Goal: Find specific page/section: Find specific page/section

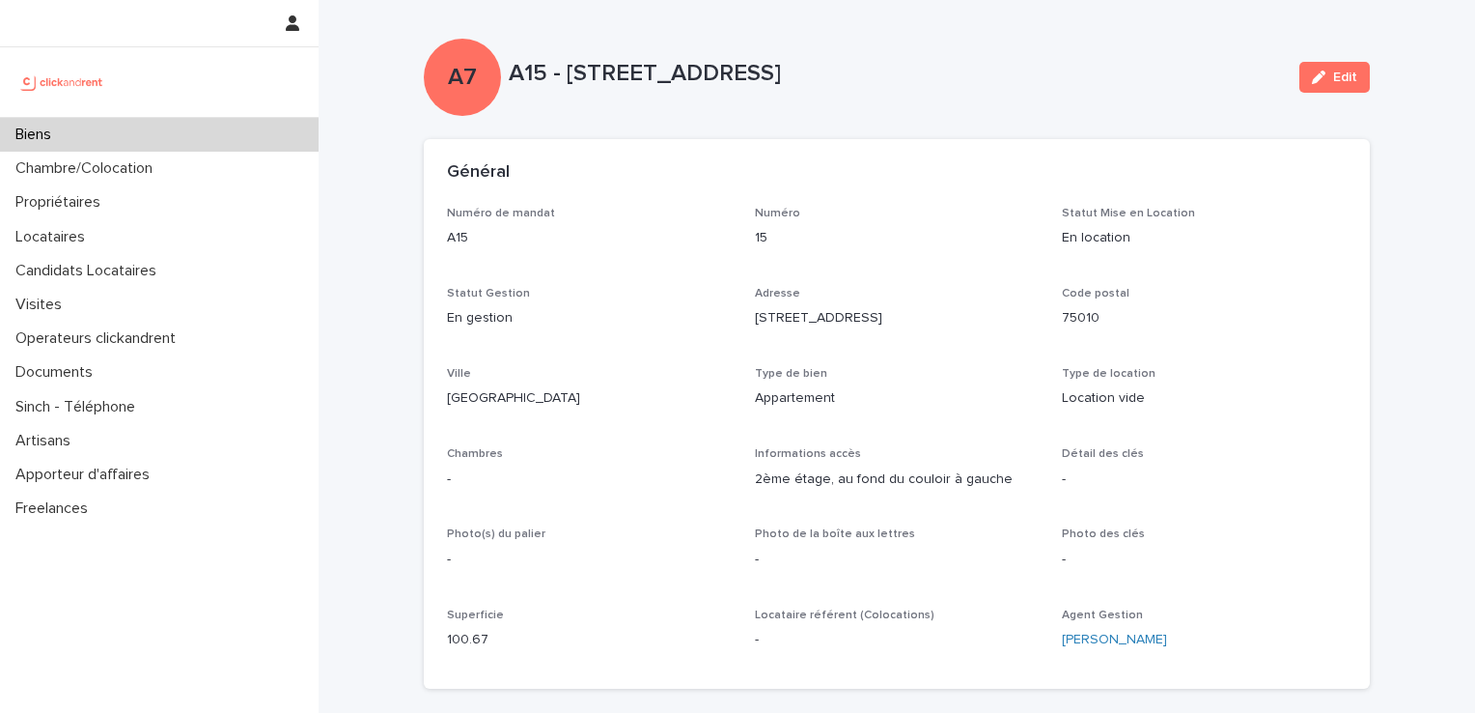
click at [161, 126] on div "Biens" at bounding box center [159, 135] width 319 height 34
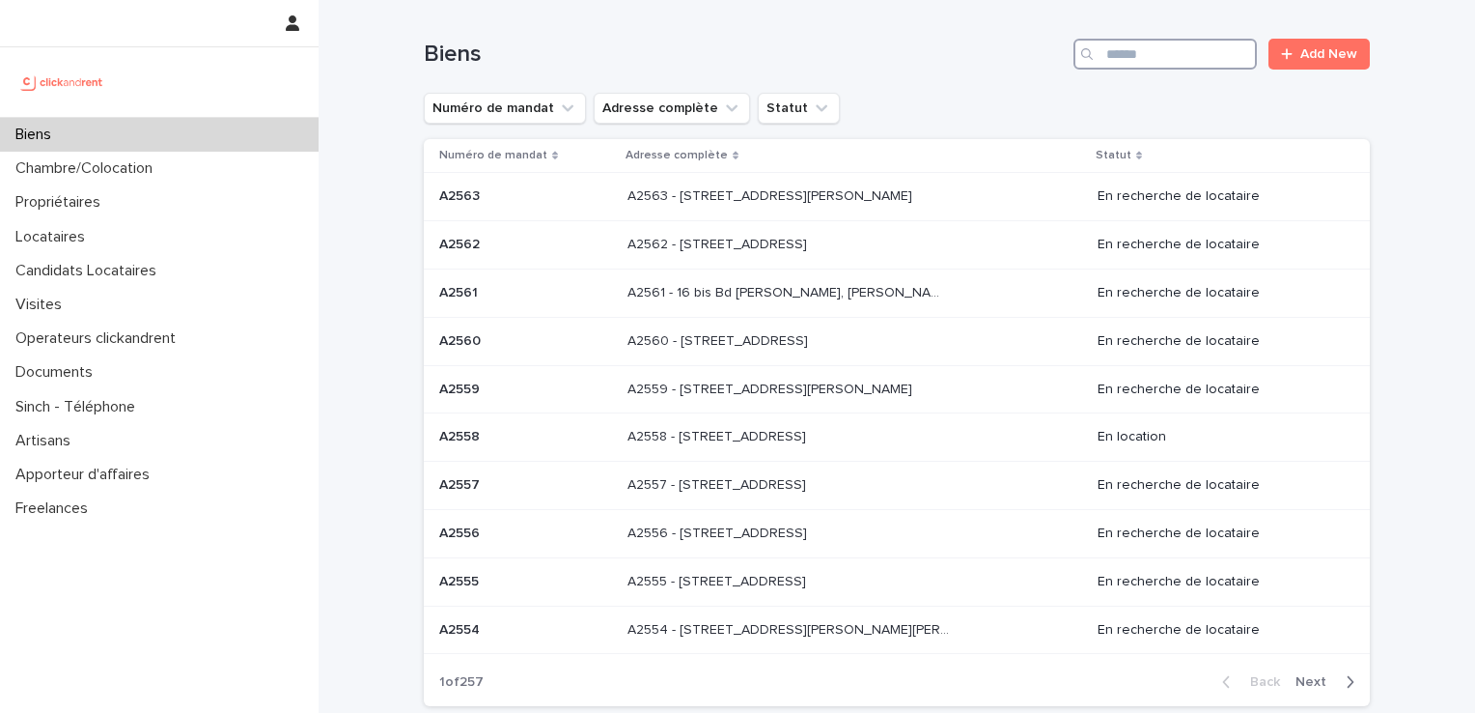
click at [1160, 43] on input "Search" at bounding box center [1165, 54] width 183 height 31
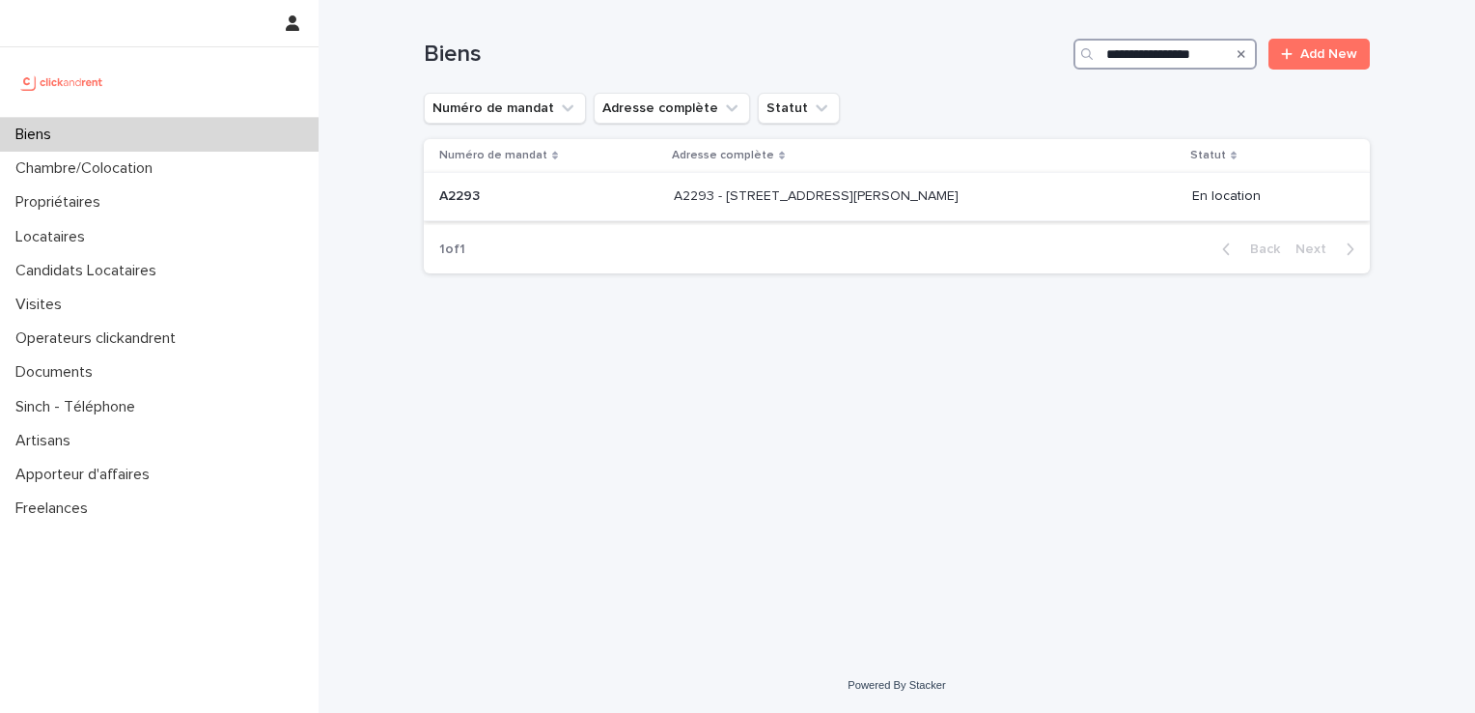
type input "**********"
click at [583, 196] on p at bounding box center [548, 196] width 219 height 16
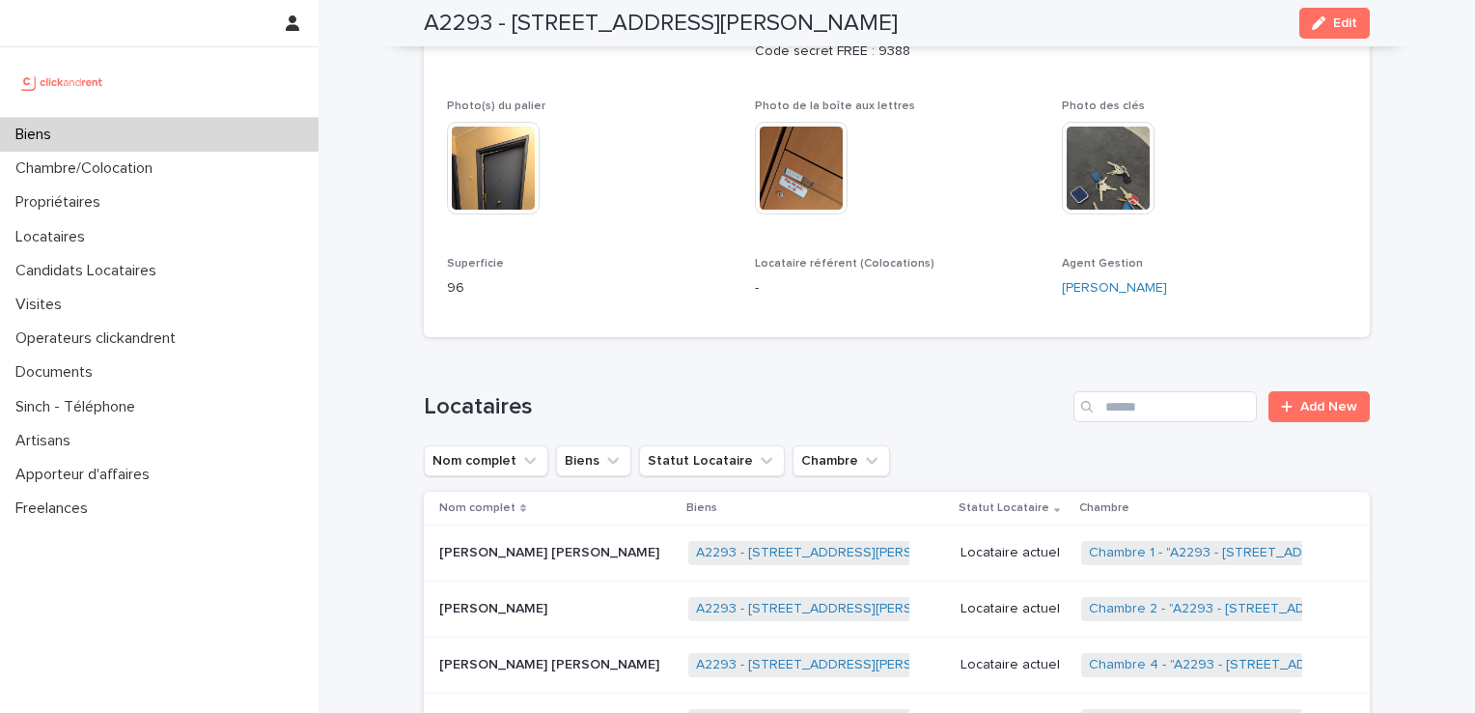
scroll to position [997, 0]
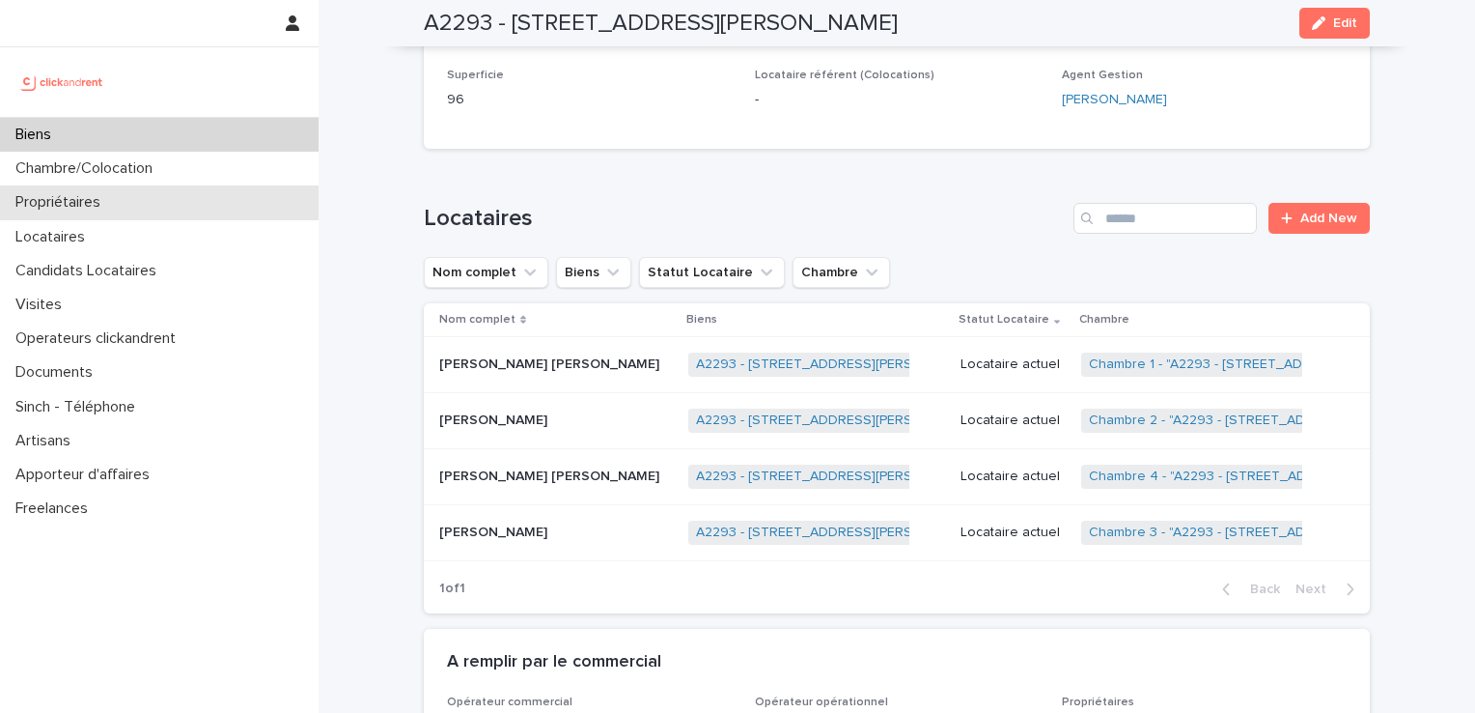
click at [97, 195] on p "Propriétaires" at bounding box center [62, 202] width 108 height 18
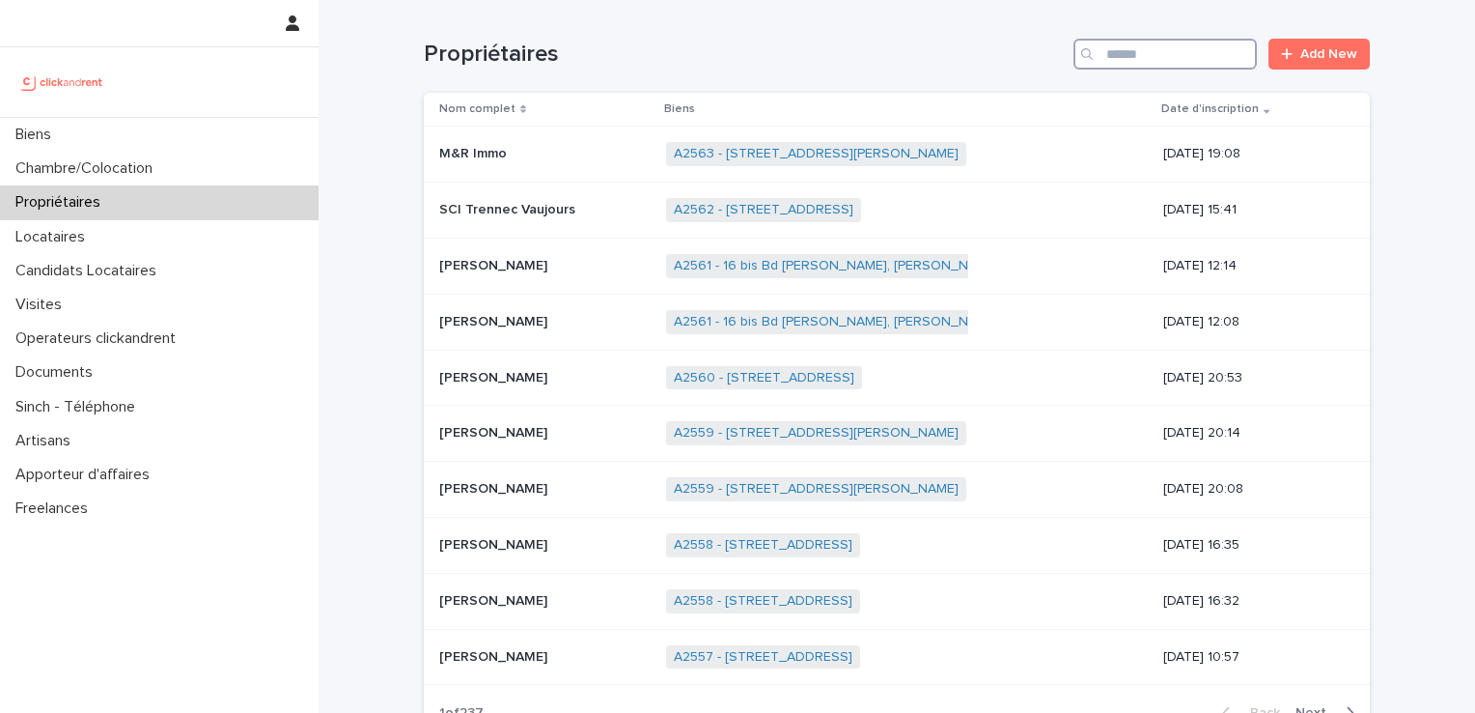
click at [1195, 61] on input "Search" at bounding box center [1165, 54] width 183 height 31
type input "*******"
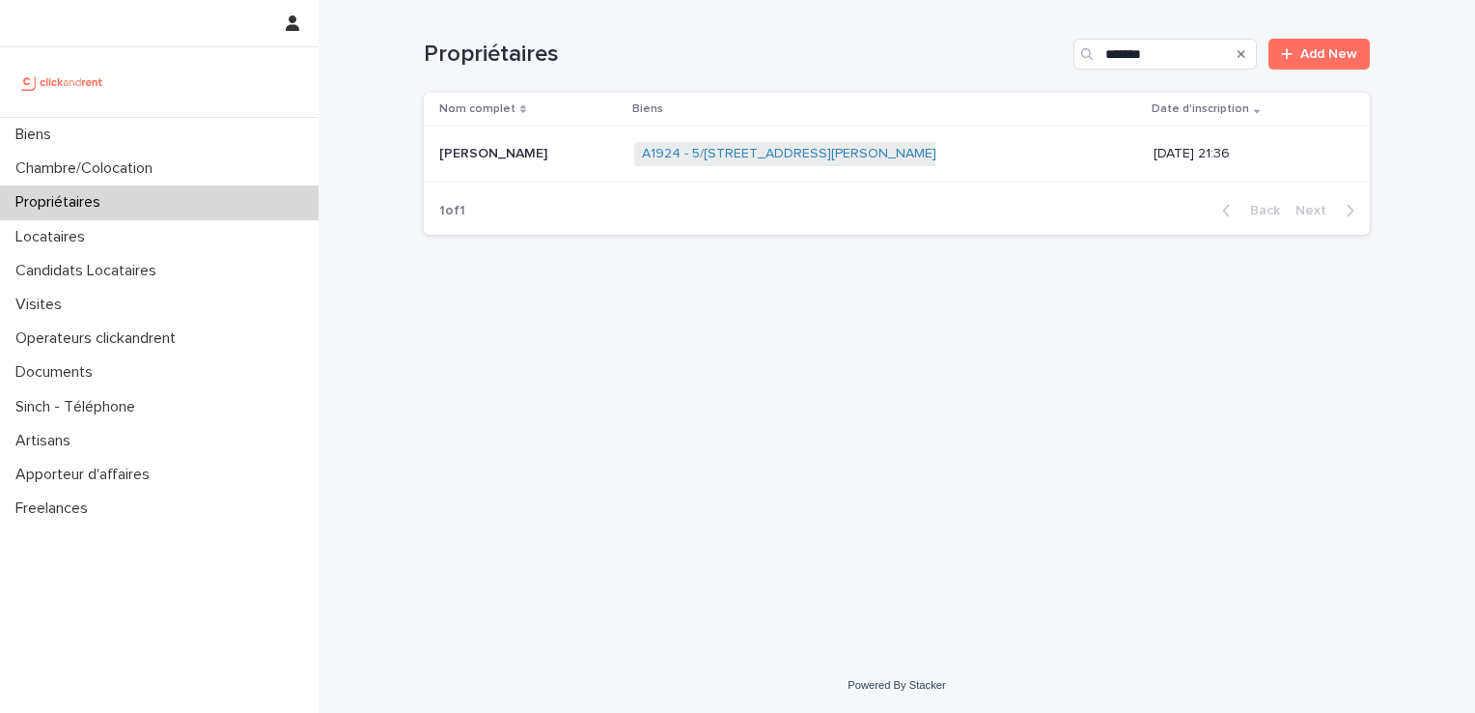
click at [77, 207] on p "Propriétaires" at bounding box center [62, 202] width 108 height 18
drag, startPoint x: 1191, startPoint y: 57, endPoint x: 1186, endPoint y: 69, distance: 12.6
click at [1191, 56] on input "Search" at bounding box center [1165, 54] width 183 height 31
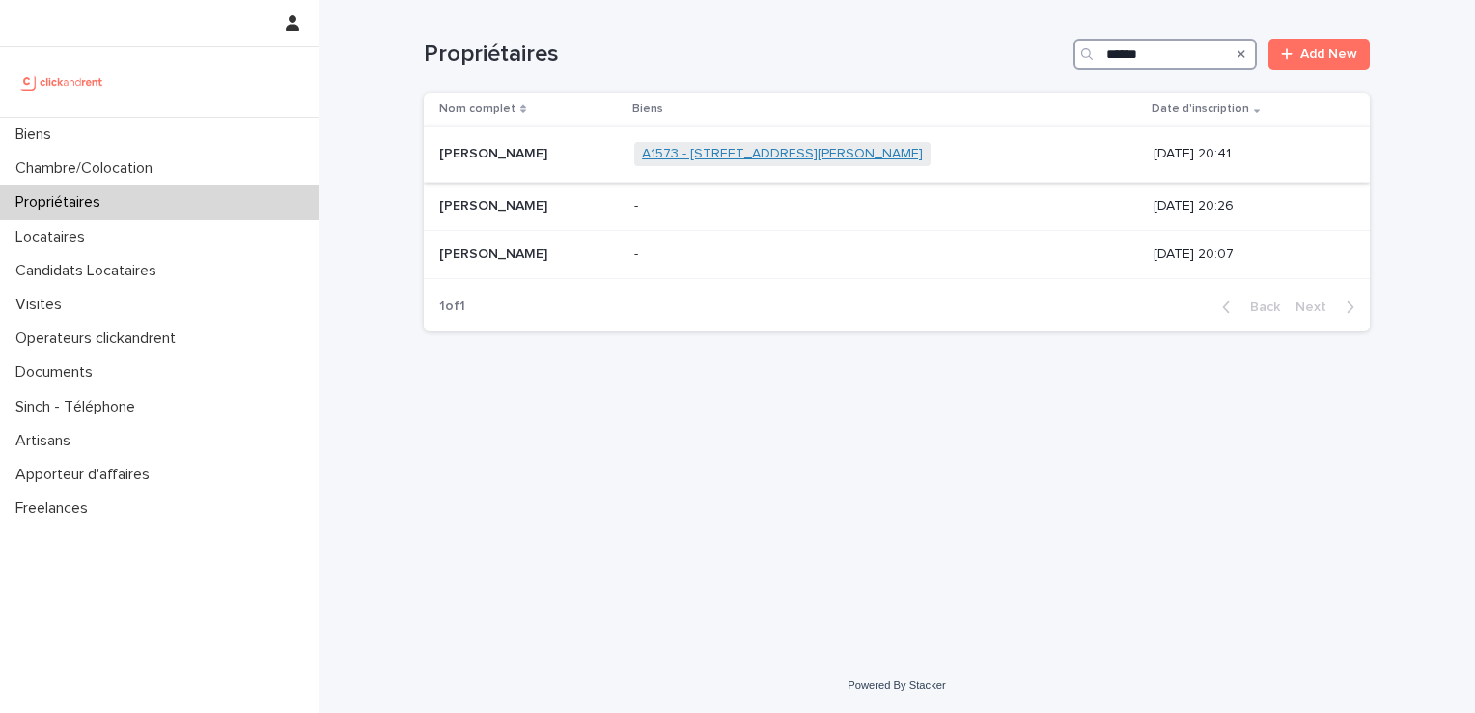
type input "******"
click at [770, 157] on link "A1573 - [STREET_ADDRESS][PERSON_NAME]" at bounding box center [782, 154] width 281 height 16
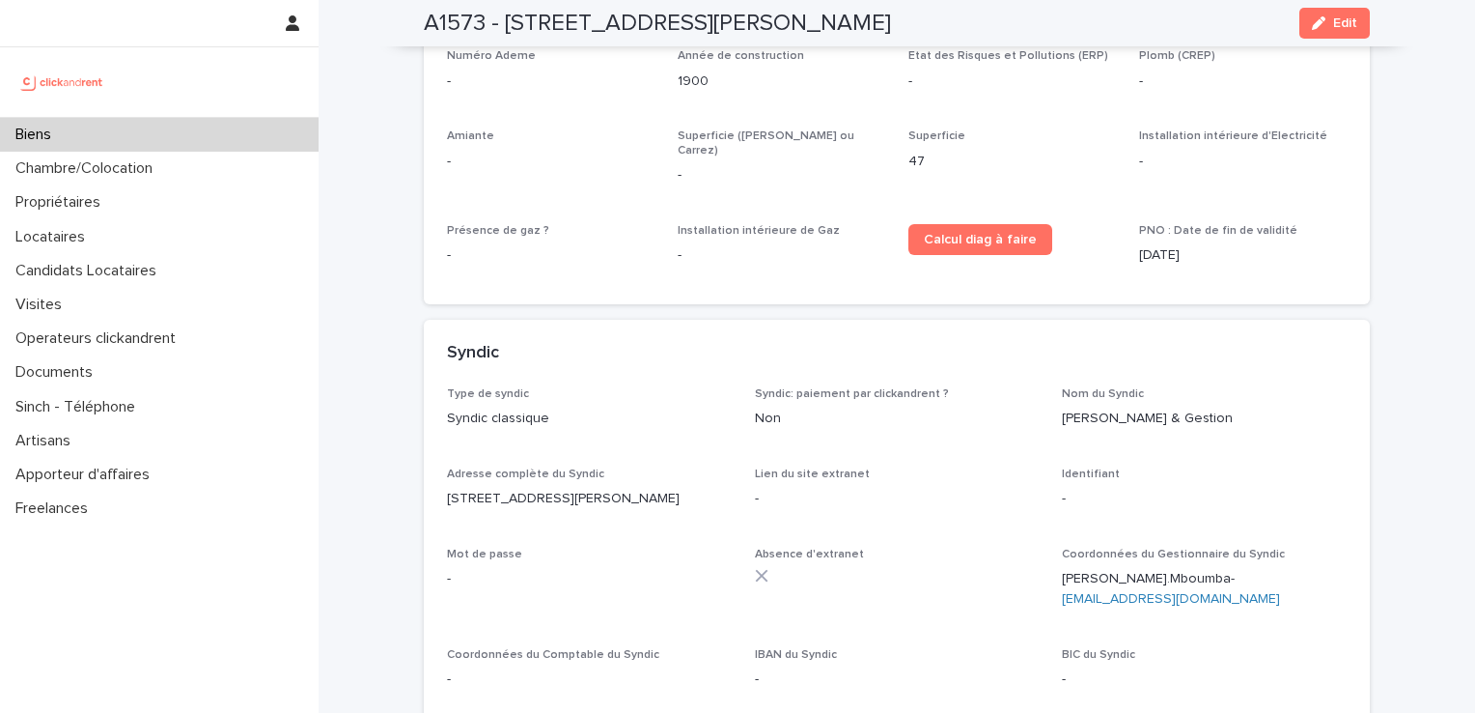
scroll to position [7006, 0]
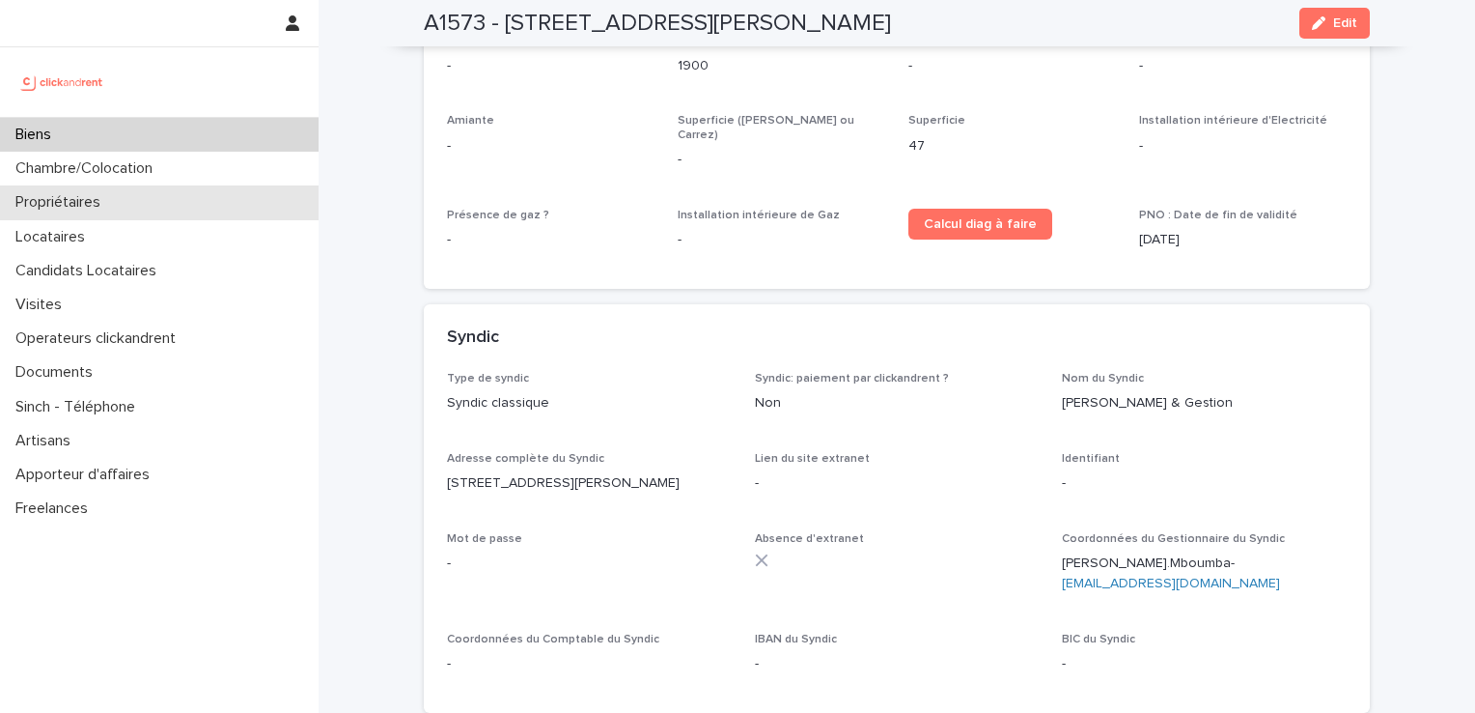
click at [71, 202] on p "Propriétaires" at bounding box center [62, 202] width 108 height 18
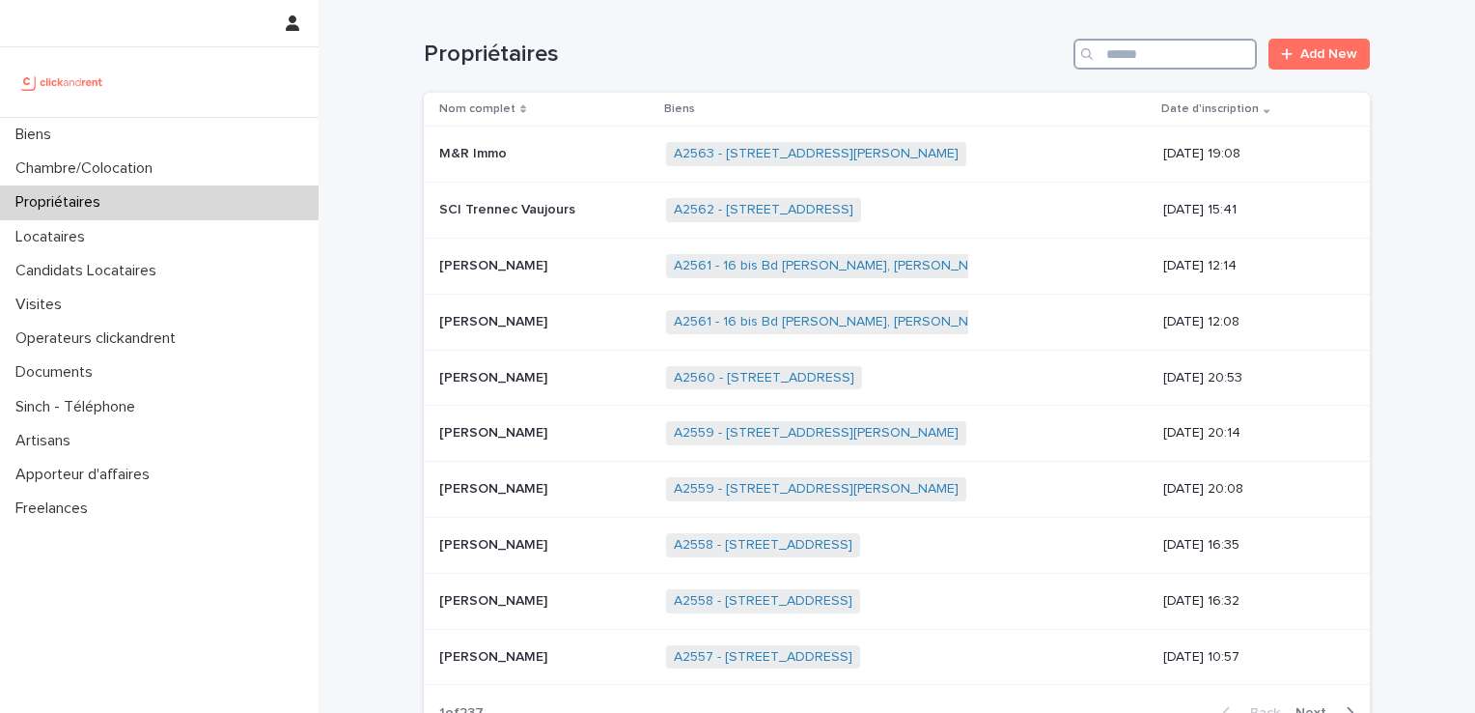
click at [1110, 45] on input "Search" at bounding box center [1165, 54] width 183 height 31
type input "*******"
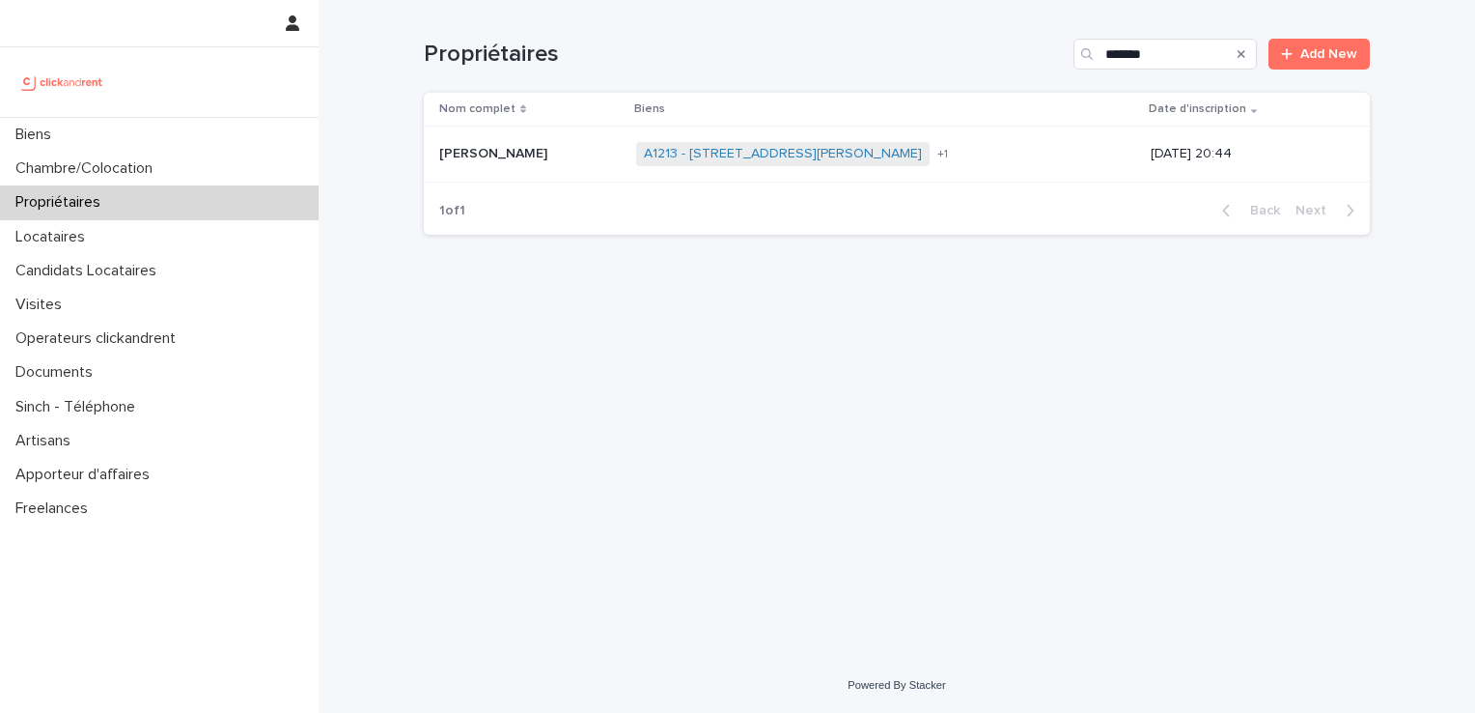
click at [470, 156] on p "[PERSON_NAME]" at bounding box center [495, 152] width 112 height 20
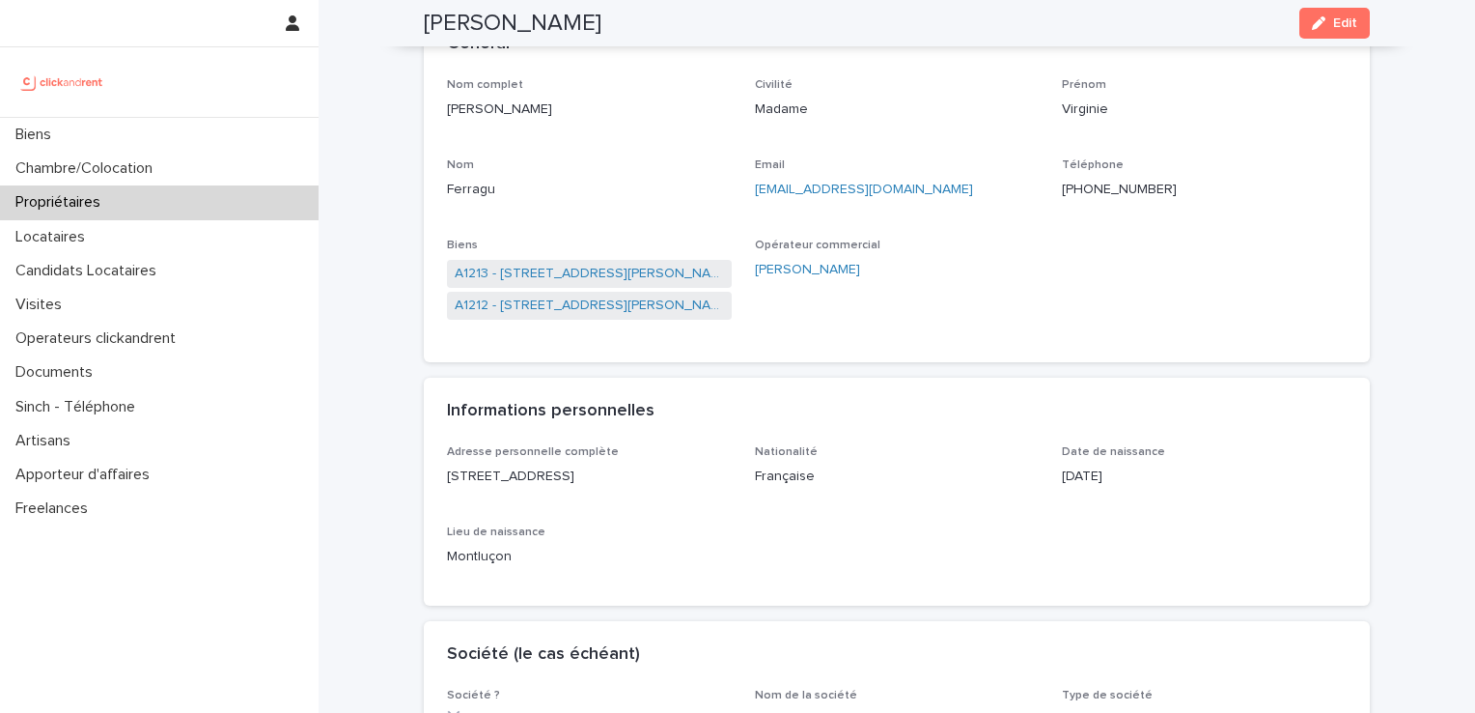
scroll to position [127, 0]
drag, startPoint x: 525, startPoint y: 19, endPoint x: 406, endPoint y: 15, distance: 119.8
click at [406, 15] on div "[PERSON_NAME] Edit" at bounding box center [897, 23] width 1039 height 46
copy h2 "[PERSON_NAME]"
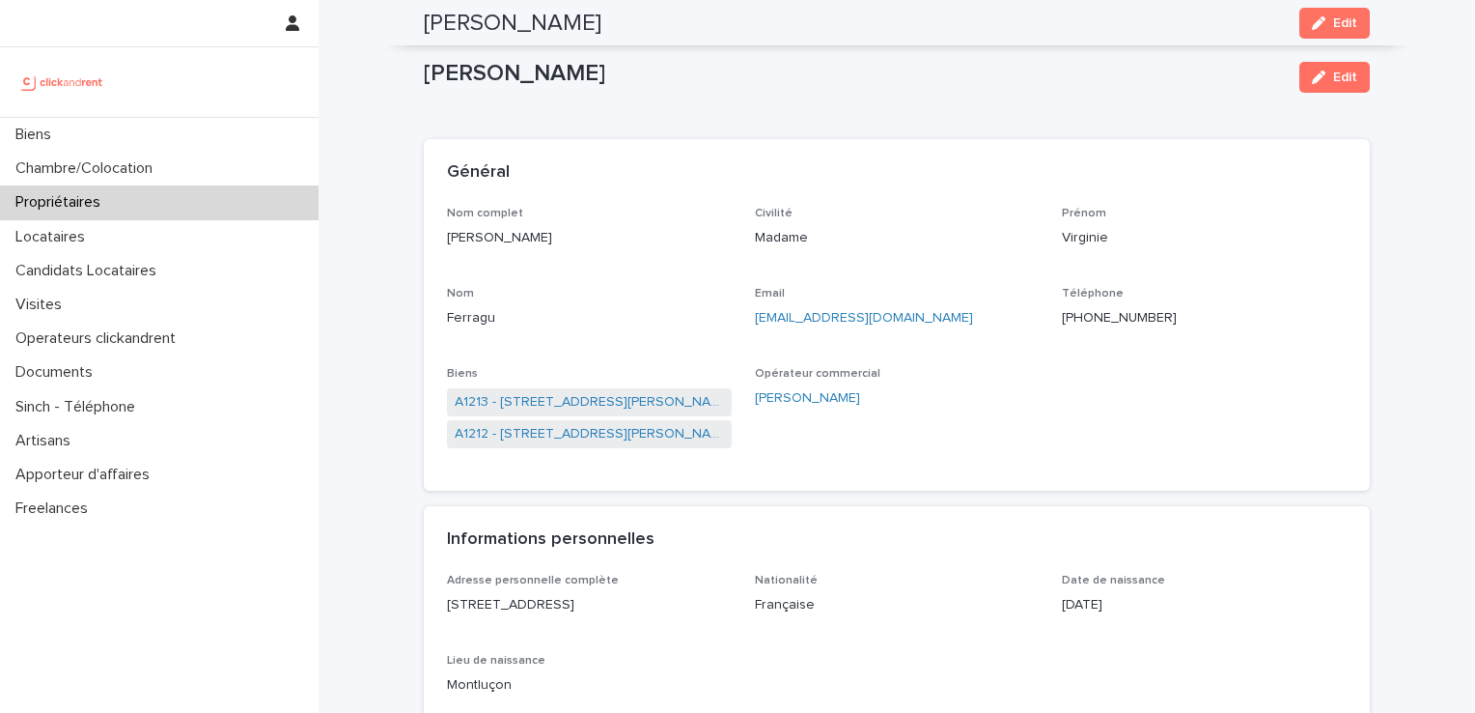
scroll to position [0, 0]
click at [70, 199] on p "Propriétaires" at bounding box center [62, 202] width 108 height 18
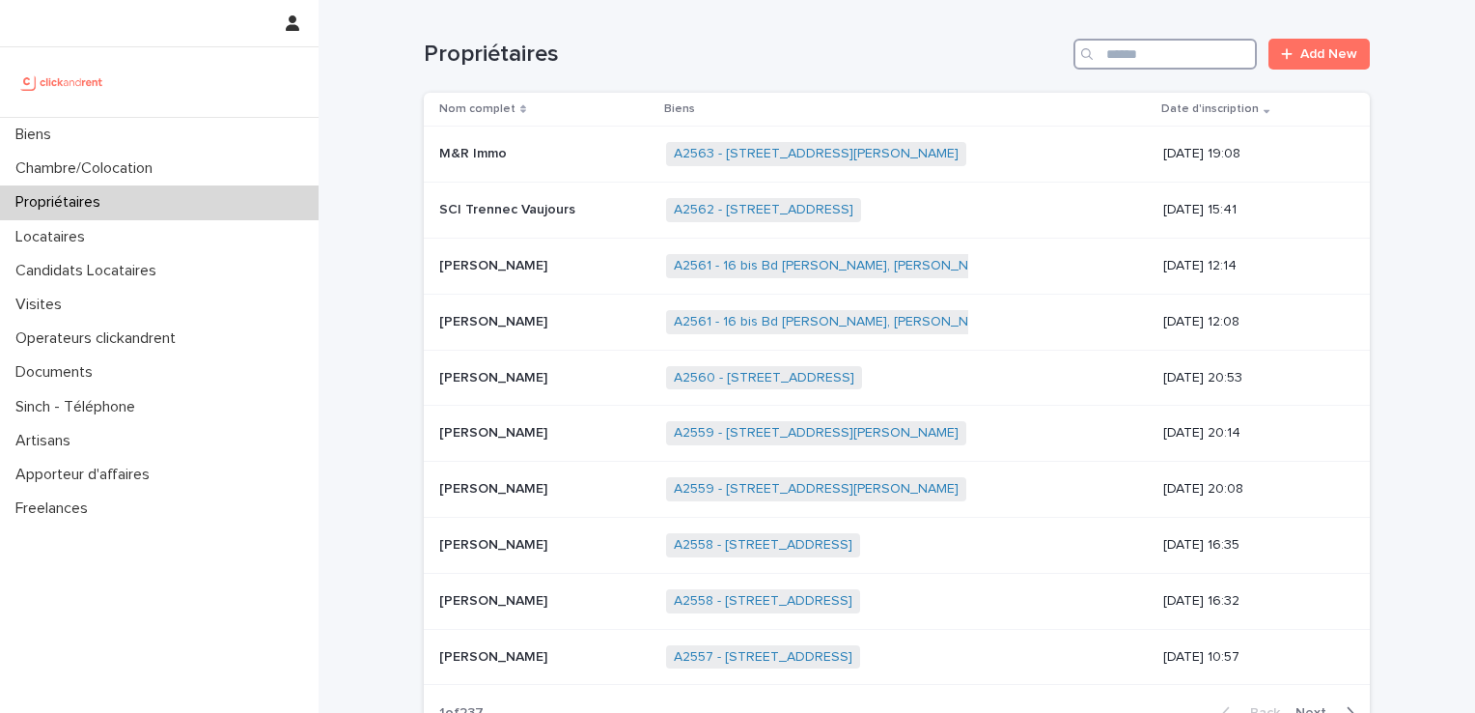
click at [1147, 44] on input "Search" at bounding box center [1165, 54] width 183 height 31
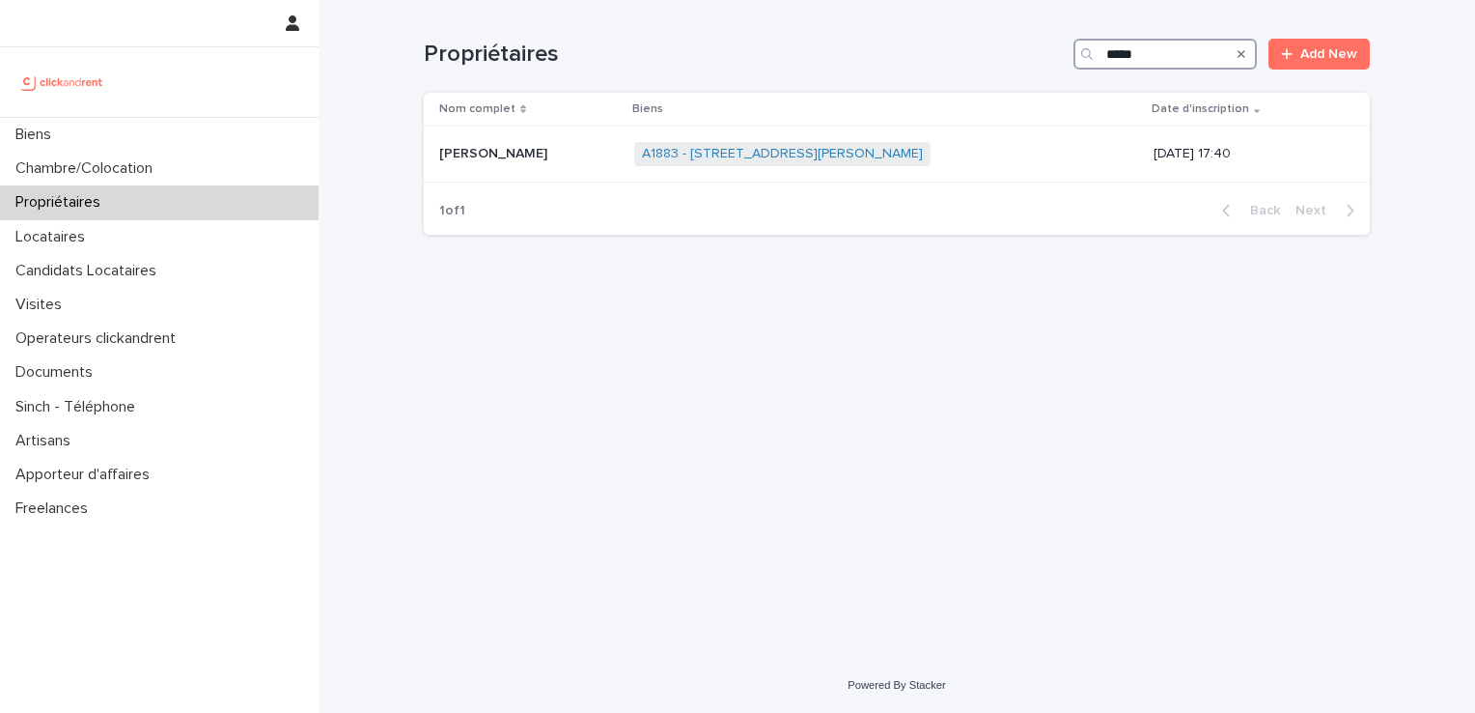
type input "*****"
click at [744, 149] on link "A1883 - [STREET_ADDRESS][PERSON_NAME]" at bounding box center [782, 154] width 281 height 16
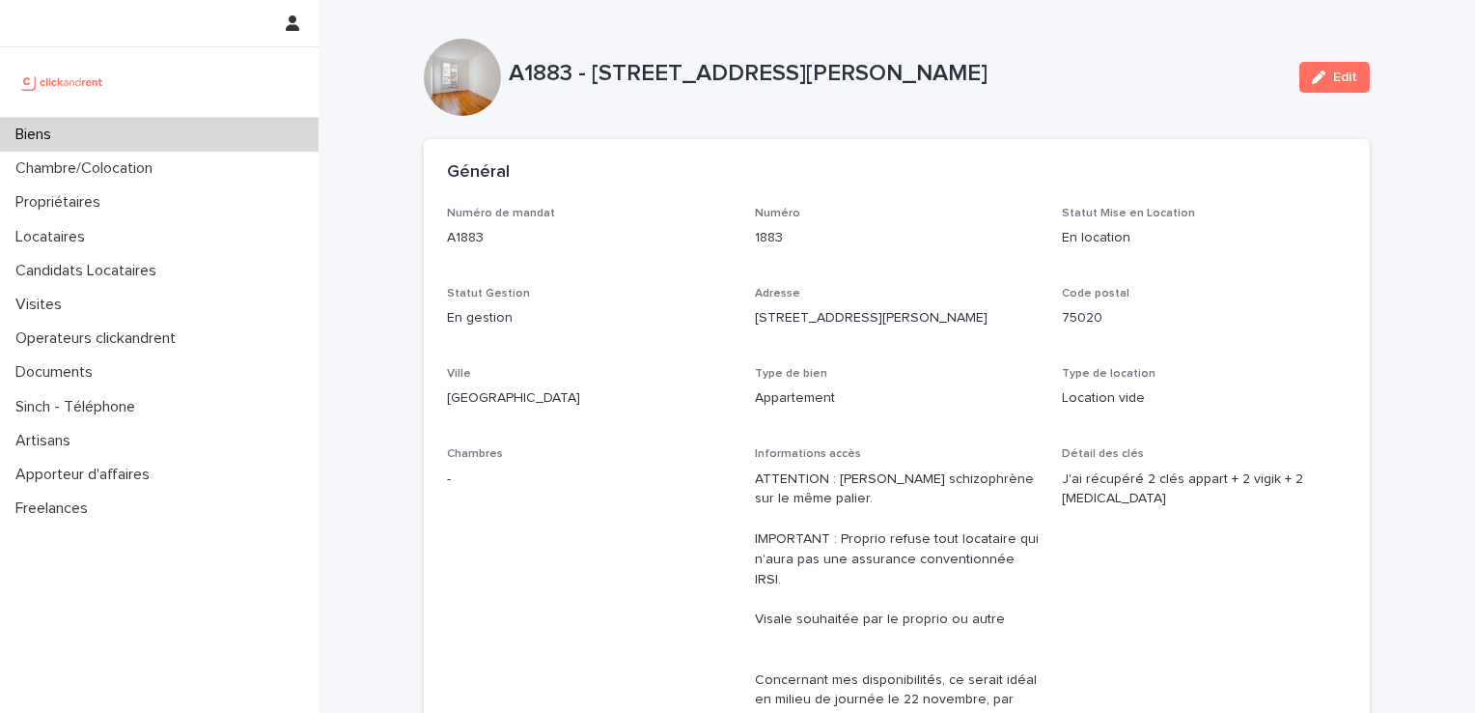
click at [73, 143] on div "Biens" at bounding box center [159, 135] width 319 height 34
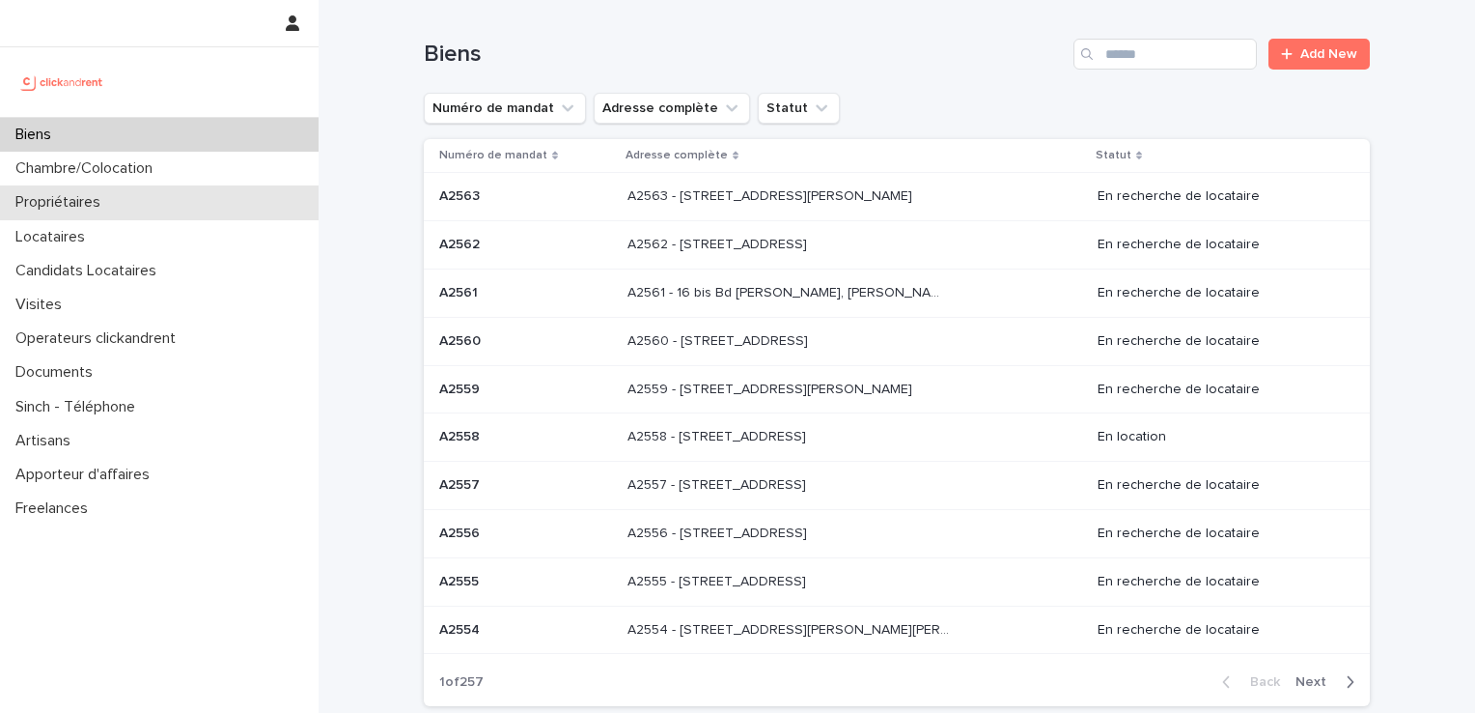
click at [124, 204] on div "Propriétaires" at bounding box center [159, 202] width 319 height 34
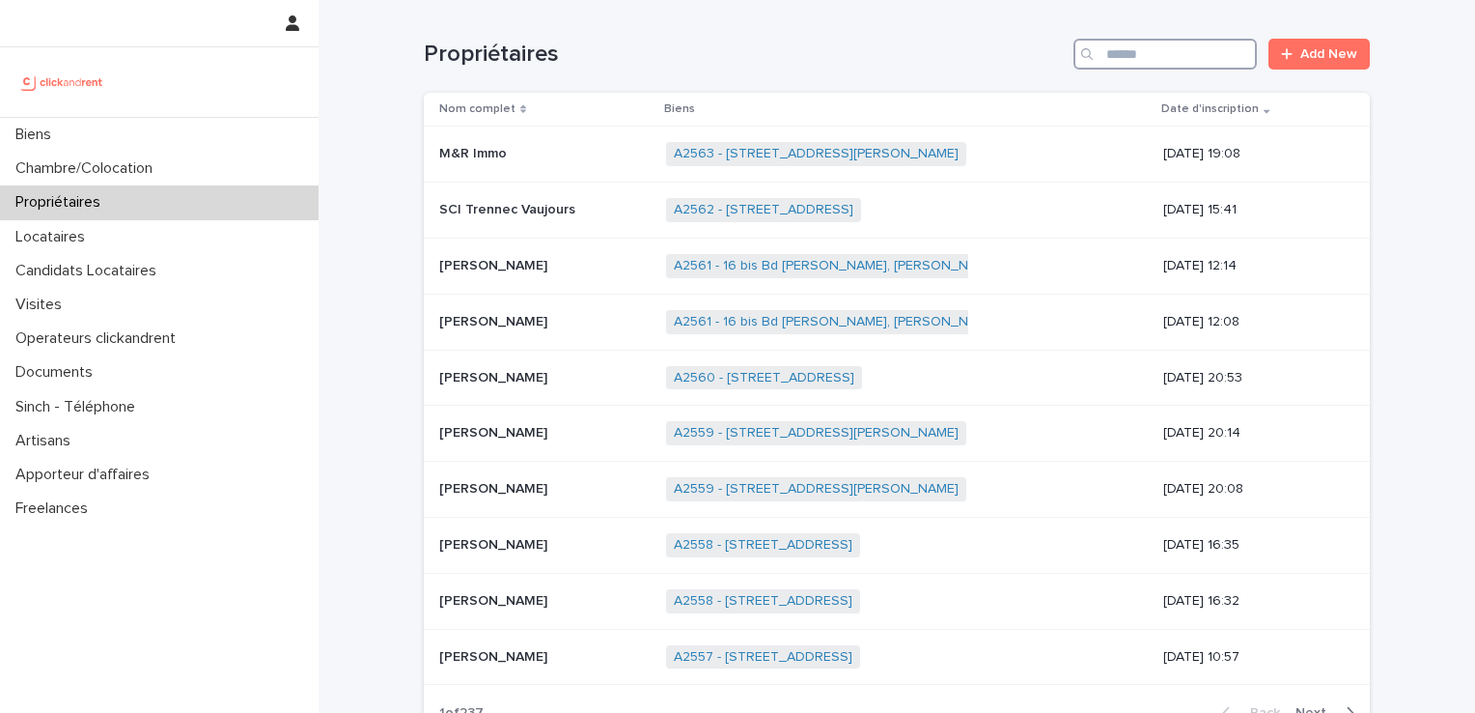
click at [1163, 59] on input "Search" at bounding box center [1165, 54] width 183 height 31
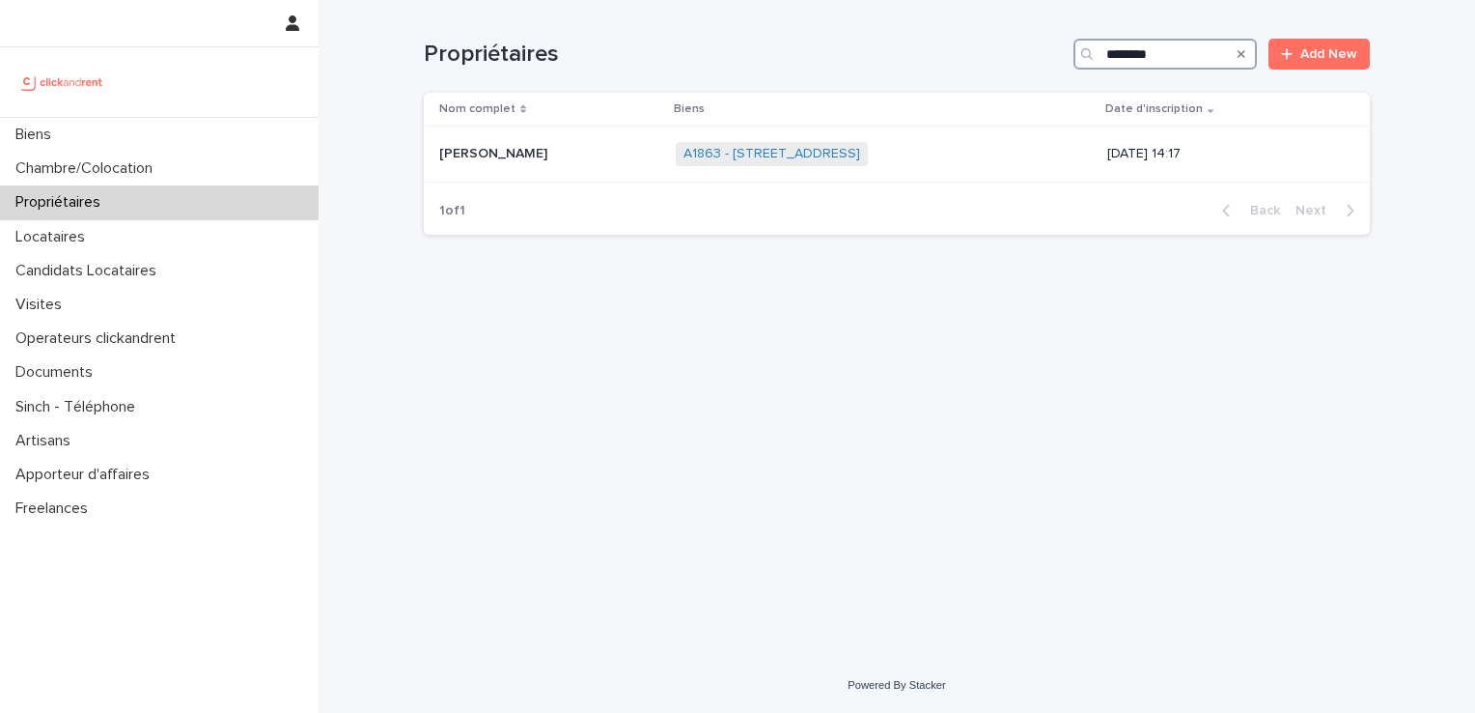
drag, startPoint x: 1147, startPoint y: 50, endPoint x: 986, endPoint y: 48, distance: 161.3
click at [986, 48] on div "Propriétaires ******** Add New" at bounding box center [897, 54] width 946 height 31
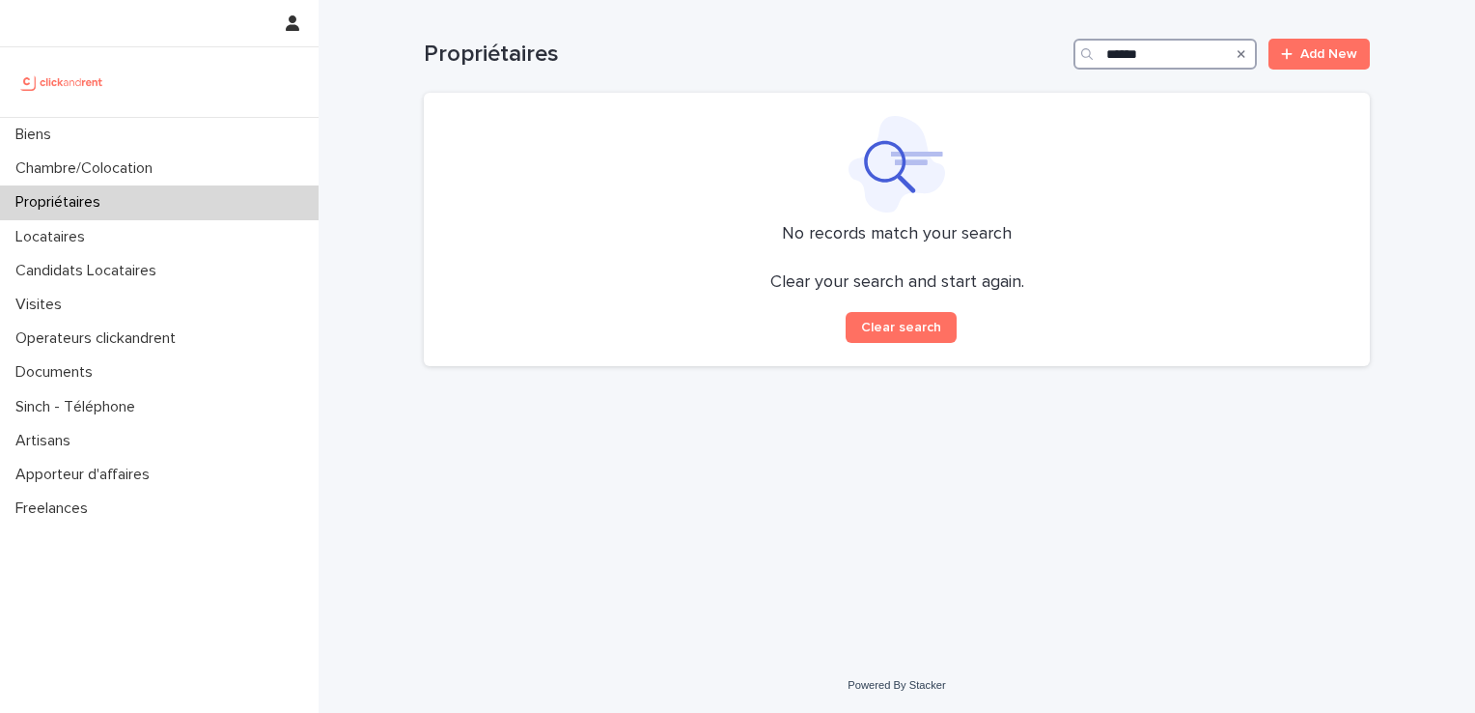
drag, startPoint x: 1164, startPoint y: 58, endPoint x: 954, endPoint y: 62, distance: 210.5
click at [954, 62] on div "Propriétaires ****** Add New" at bounding box center [897, 54] width 946 height 31
type input "******"
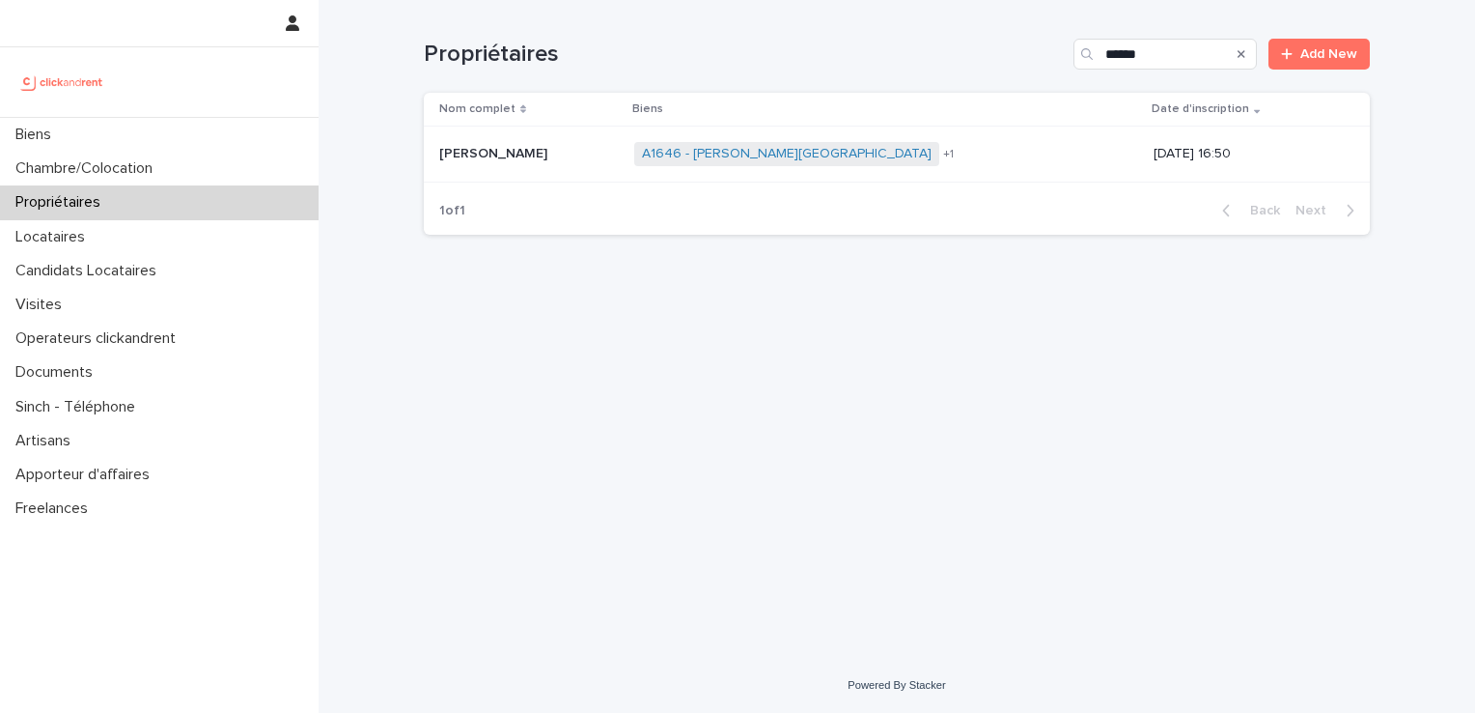
click at [502, 160] on p "[PERSON_NAME]" at bounding box center [495, 152] width 112 height 20
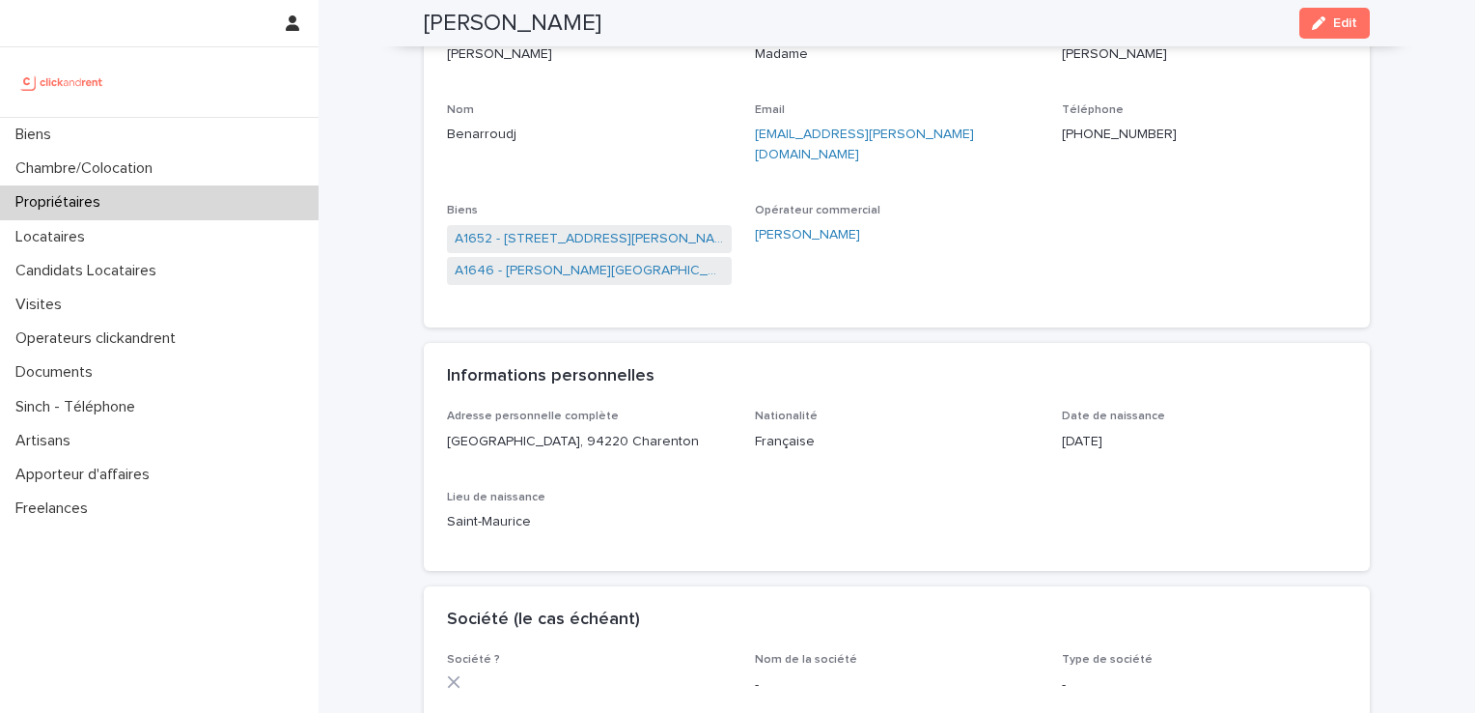
scroll to position [182, 0]
click at [534, 263] on link "A1646 - [PERSON_NAME][GEOGRAPHIC_DATA]" at bounding box center [589, 273] width 269 height 20
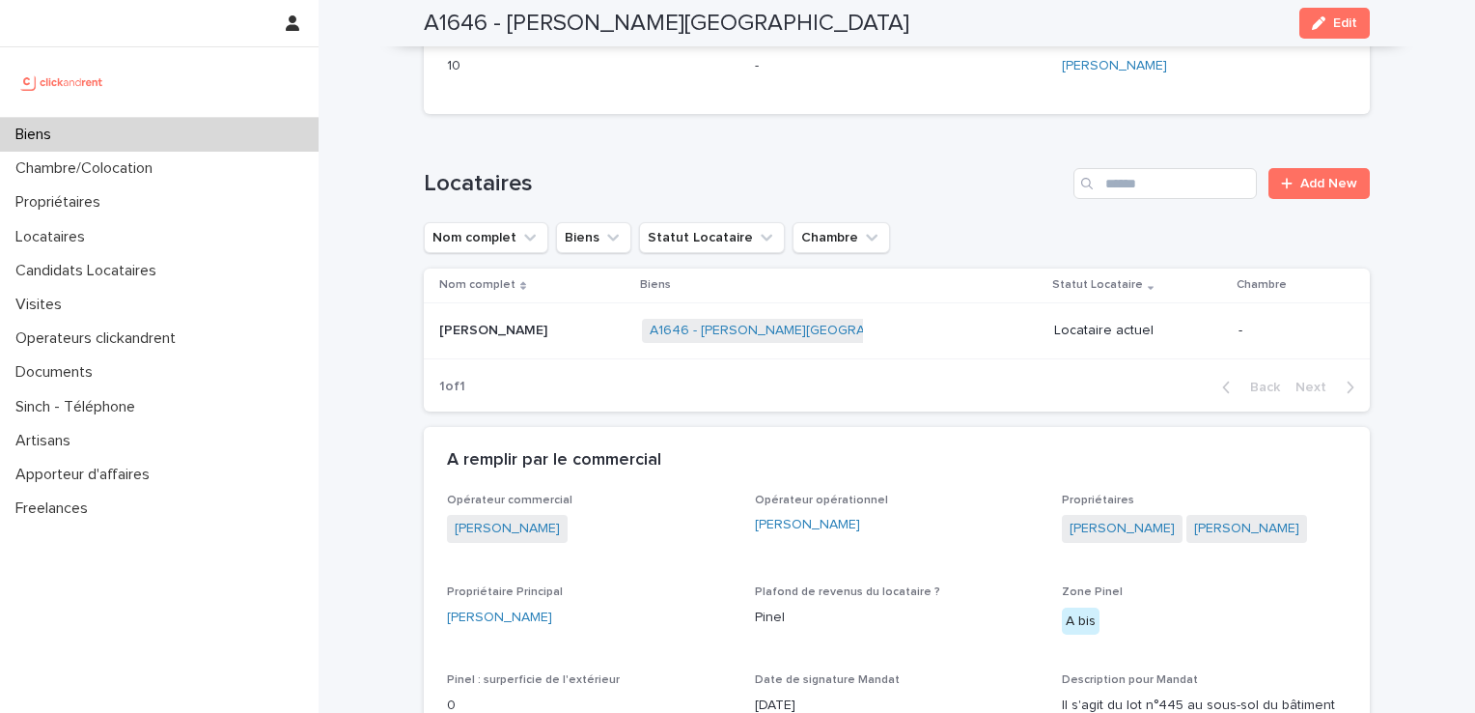
scroll to position [611, 0]
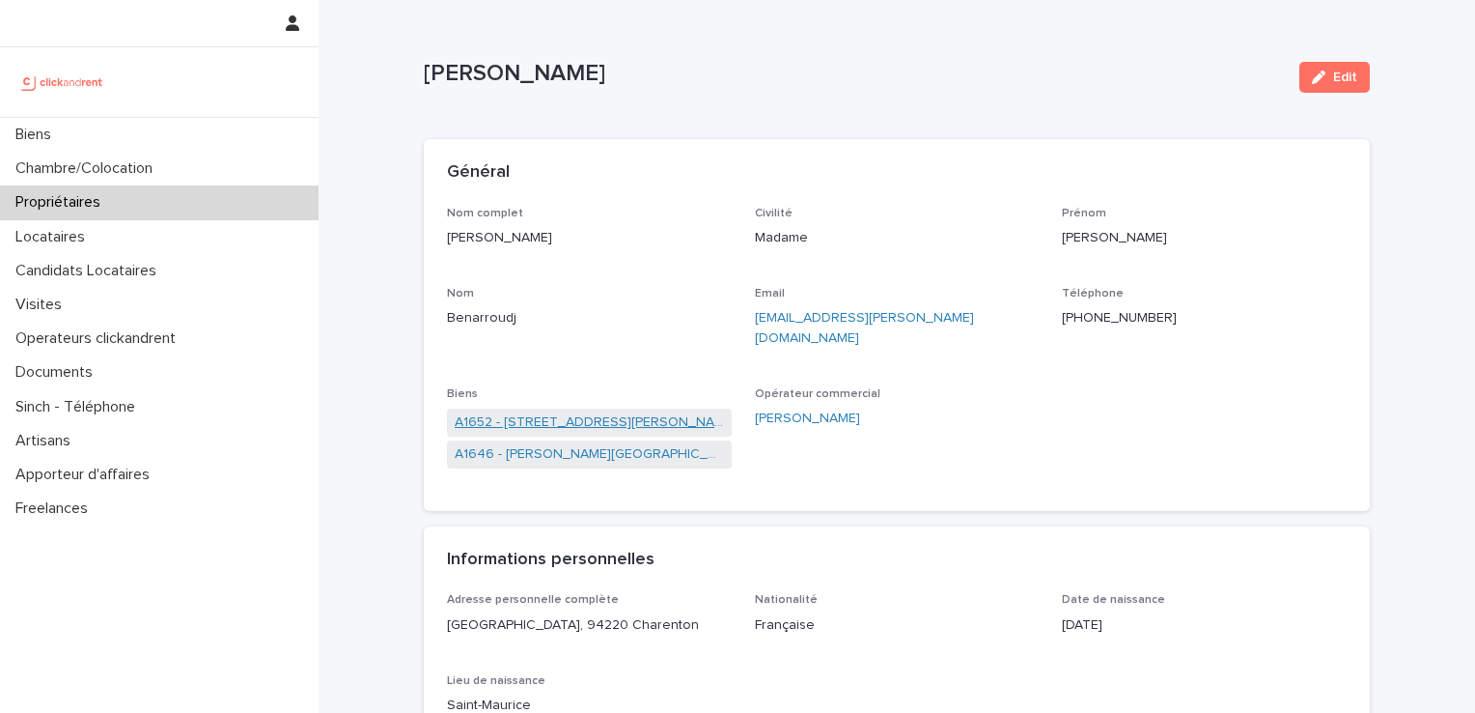
click at [579, 412] on link "A1652 - [STREET_ADDRESS][PERSON_NAME]" at bounding box center [589, 422] width 269 height 20
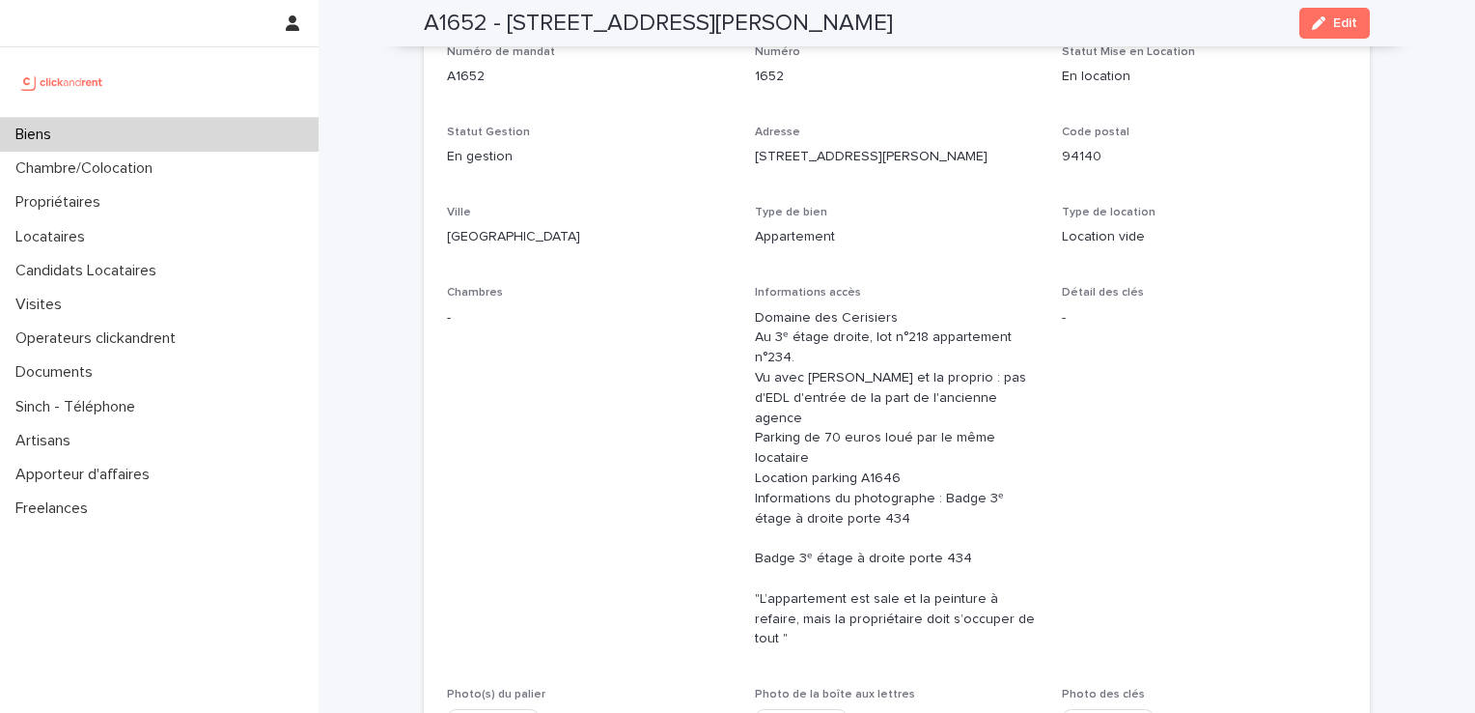
scroll to position [160, 0]
